Goal: Task Accomplishment & Management: Manage account settings

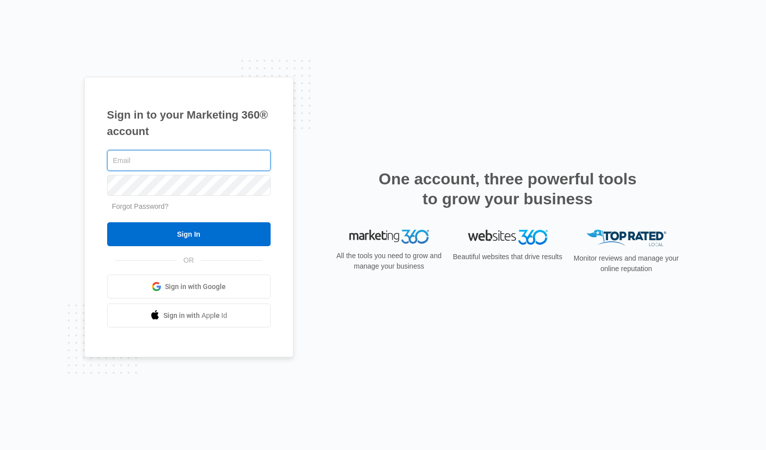
click at [159, 153] on input "text" at bounding box center [189, 160] width 164 height 21
click at [161, 160] on input "text" at bounding box center [189, 160] width 164 height 21
type input "[EMAIL_ADDRESS][DOMAIN_NAME]"
click at [107, 222] on input "Sign In" at bounding box center [189, 234] width 164 height 24
